Goal: Transaction & Acquisition: Purchase product/service

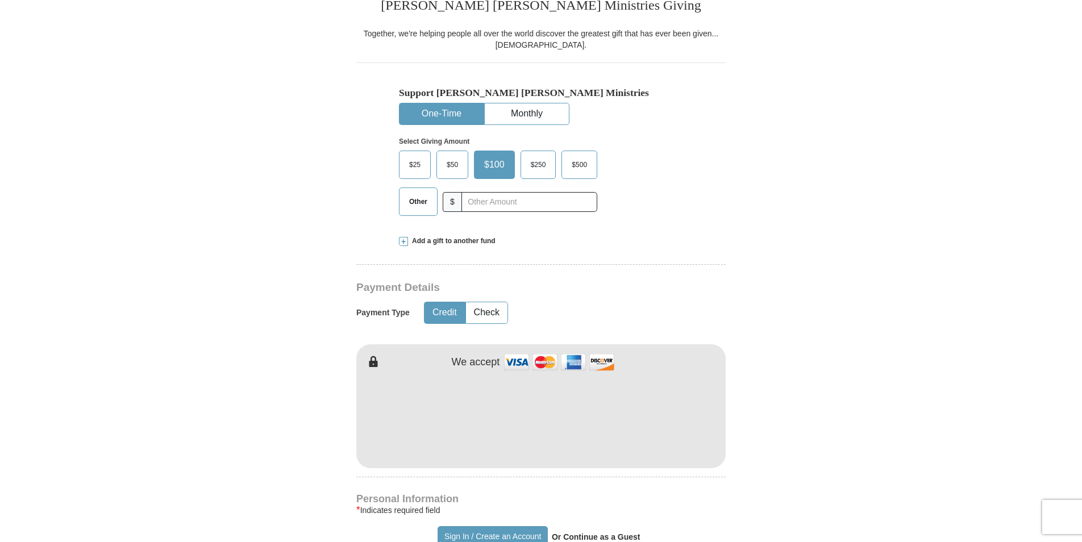
scroll to position [306, 0]
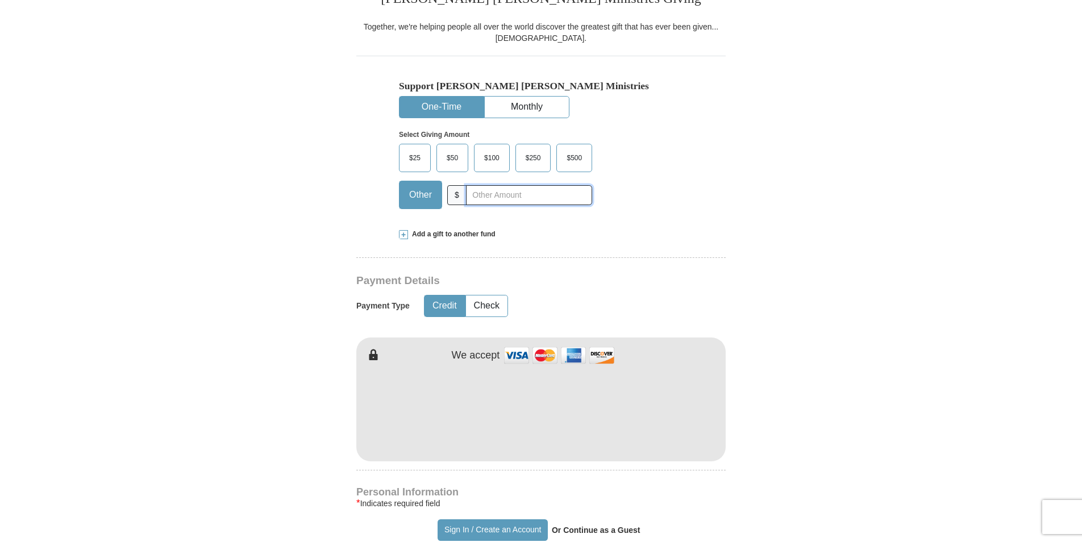
click at [502, 201] on input "text" at bounding box center [529, 195] width 126 height 20
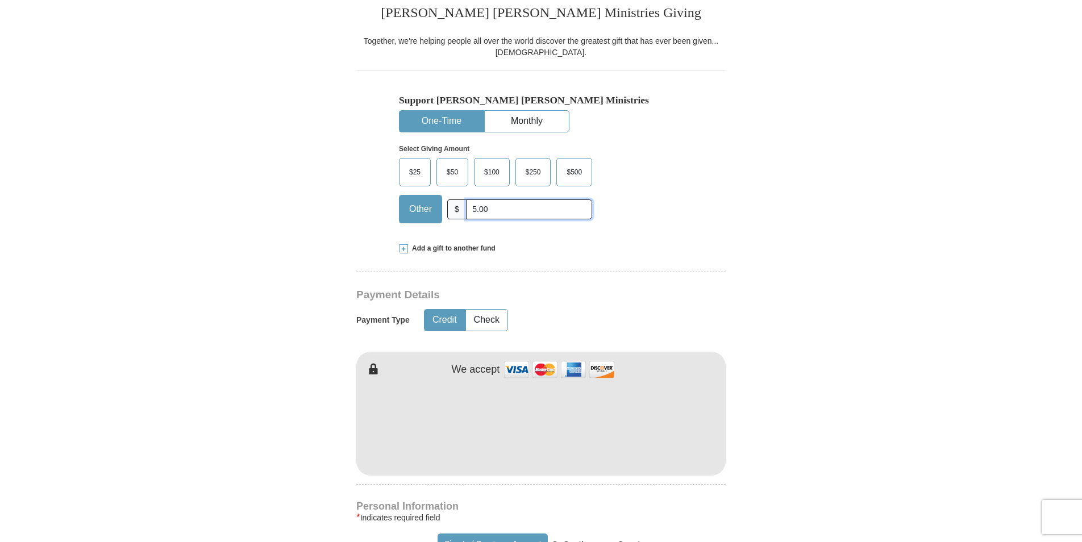
scroll to position [0, 0]
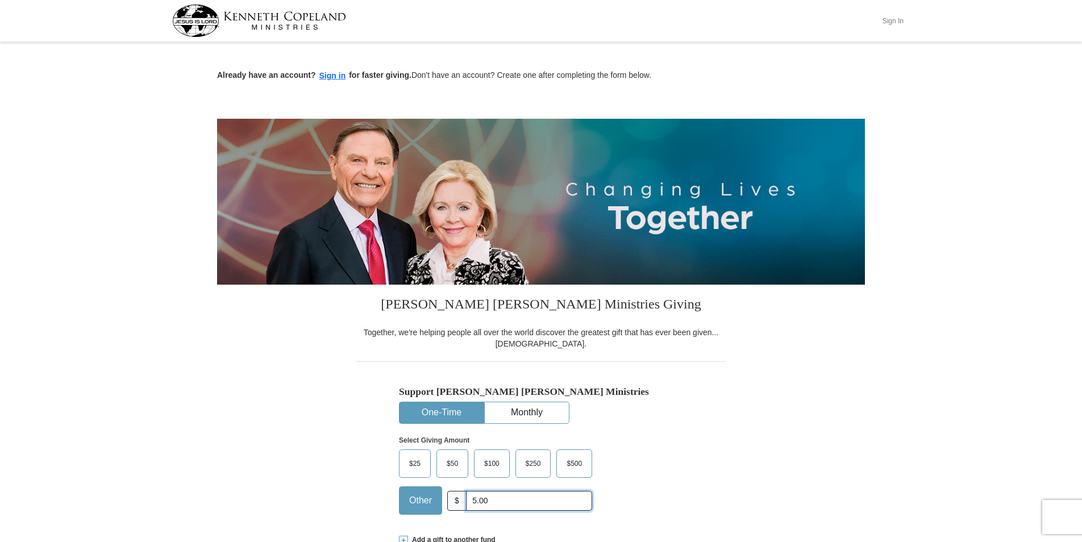
type input "5.00"
click at [891, 19] on button "Sign In" at bounding box center [893, 21] width 34 height 18
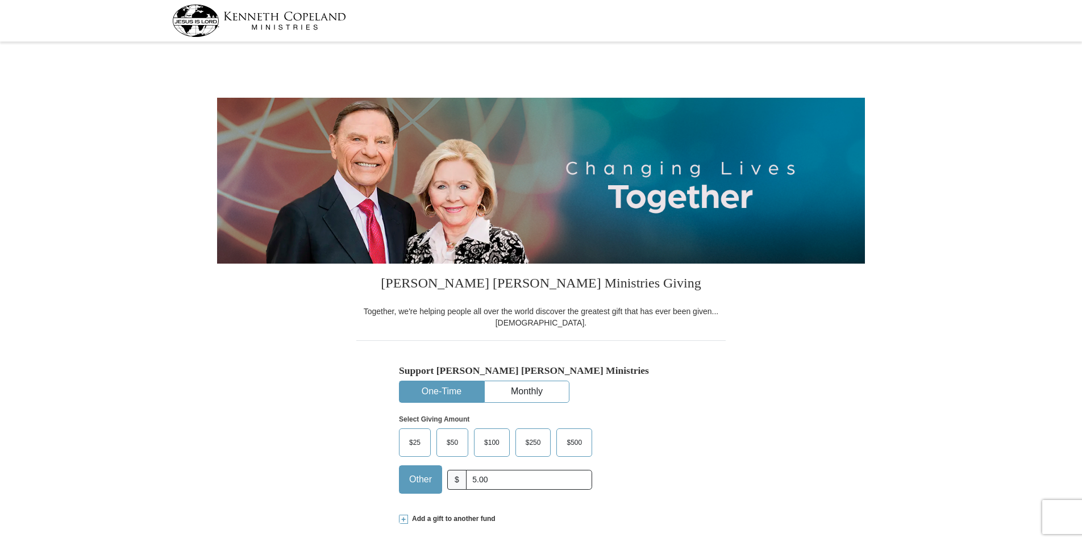
select select "FL"
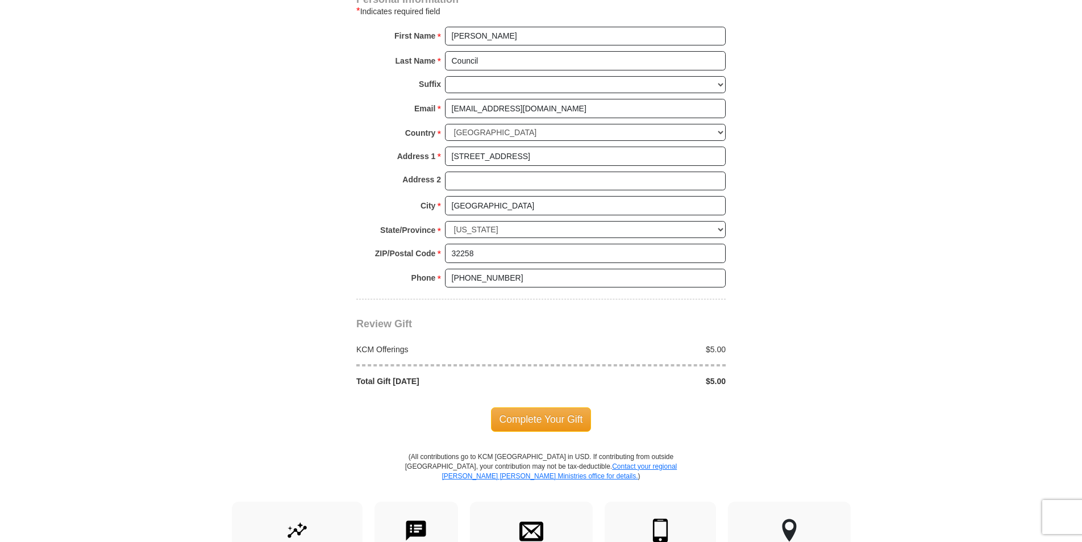
scroll to position [772, 0]
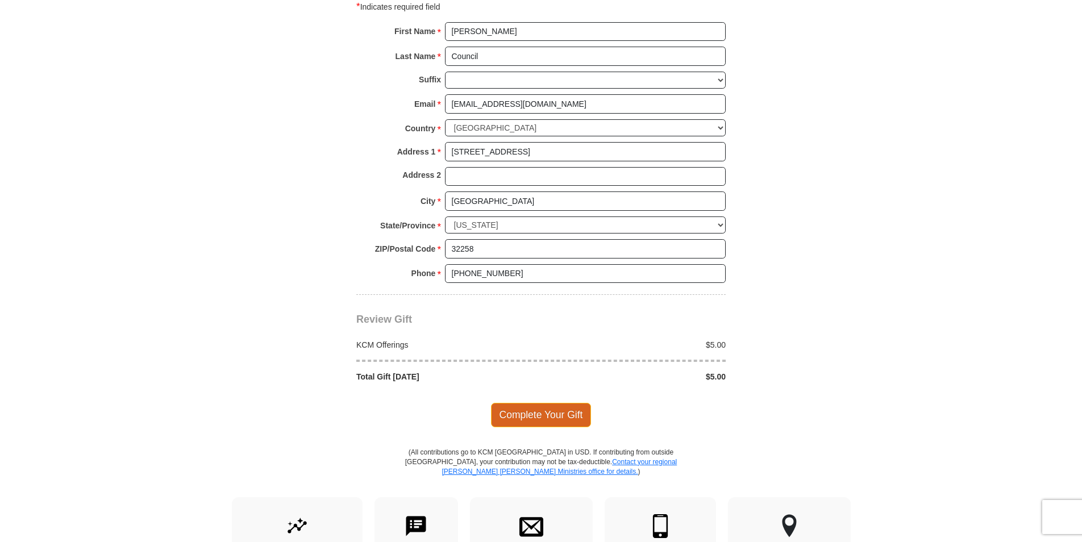
click at [551, 410] on span "Complete Your Gift" at bounding box center [541, 415] width 101 height 24
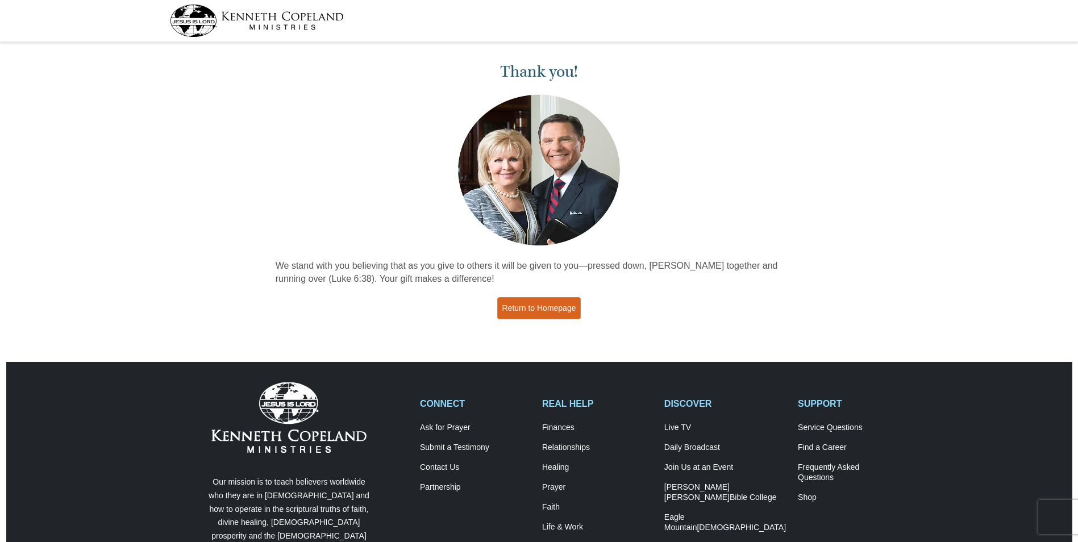
click at [568, 305] on link "Return to Homepage" at bounding box center [539, 308] width 84 height 22
